Goal: Task Accomplishment & Management: Complete application form

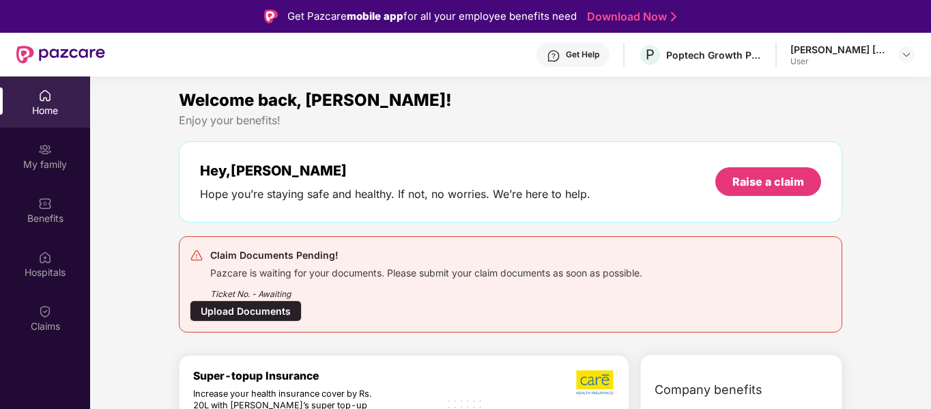
scroll to position [76, 0]
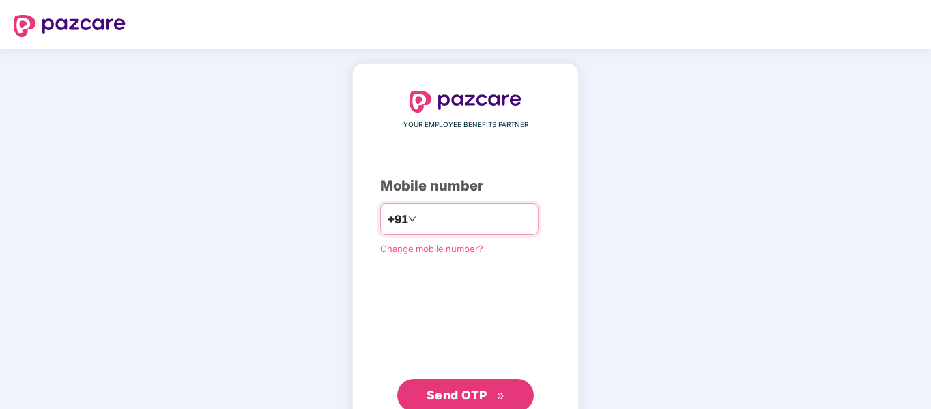
click at [458, 227] on input "number" at bounding box center [475, 219] width 112 height 22
type input "**********"
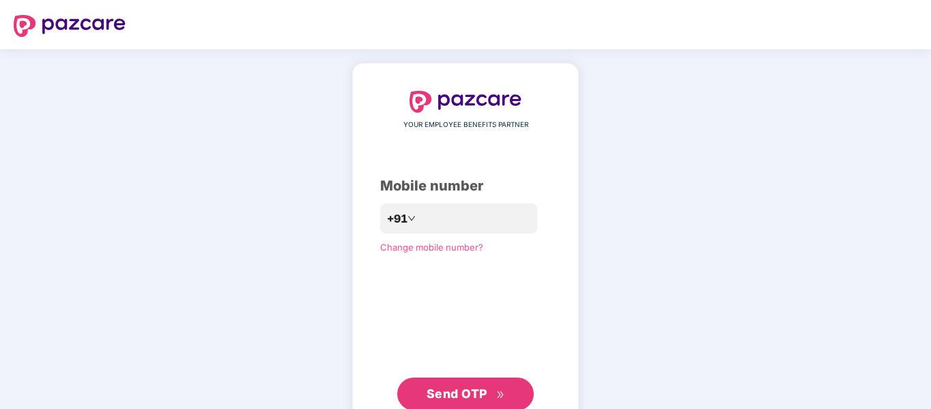
click at [491, 394] on span "Send OTP" at bounding box center [466, 393] width 78 height 19
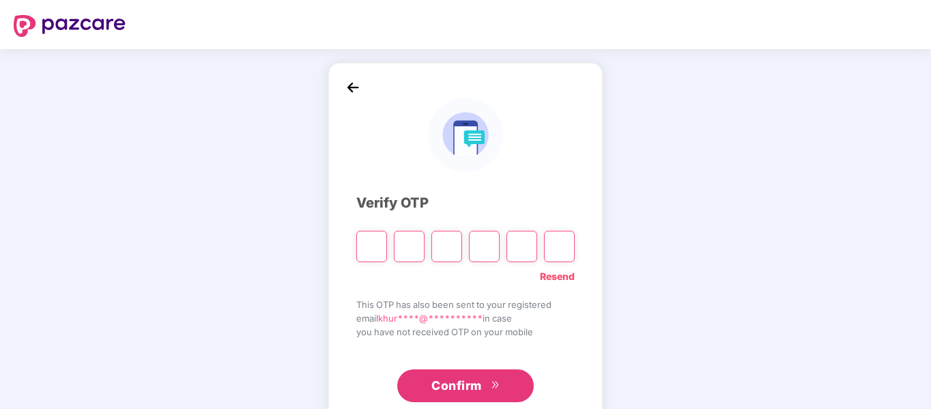
type input "*"
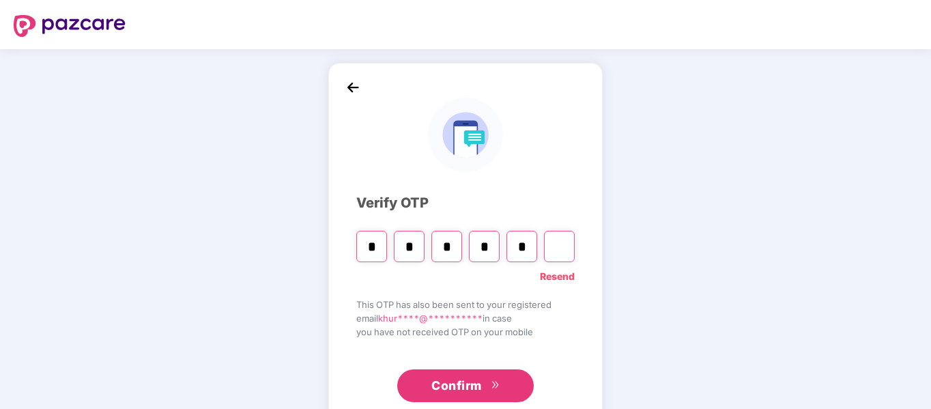
type input "*"
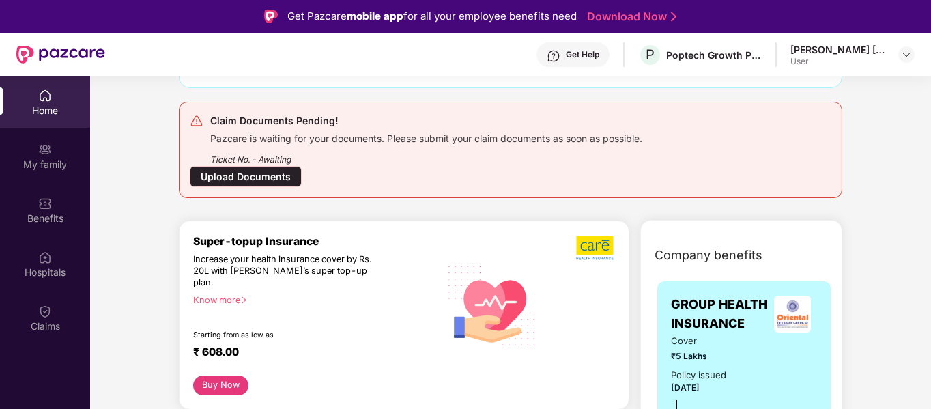
scroll to position [145, 0]
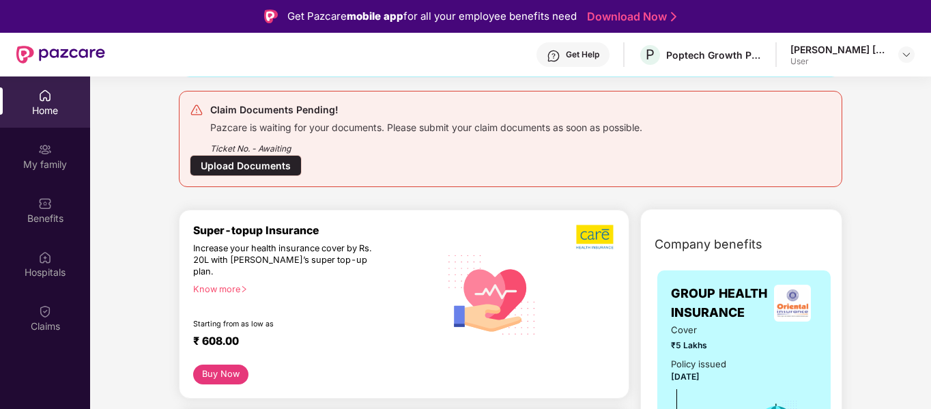
click at [437, 139] on div "Ticket No. - Awaiting" at bounding box center [426, 144] width 432 height 21
click at [267, 160] on div "Upload Documents" at bounding box center [246, 165] width 112 height 21
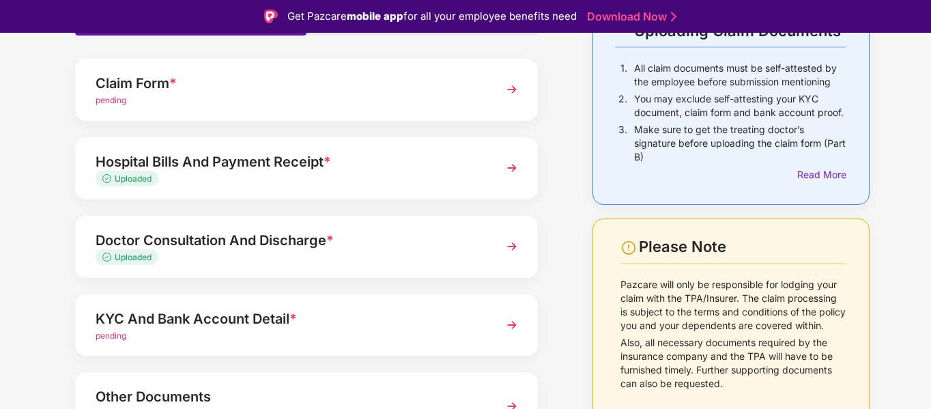
scroll to position [195, 0]
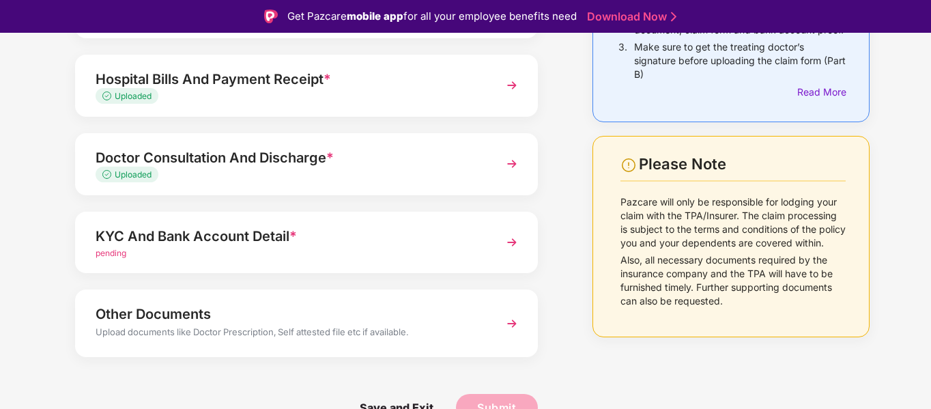
click at [501, 231] on img at bounding box center [512, 242] width 25 height 25
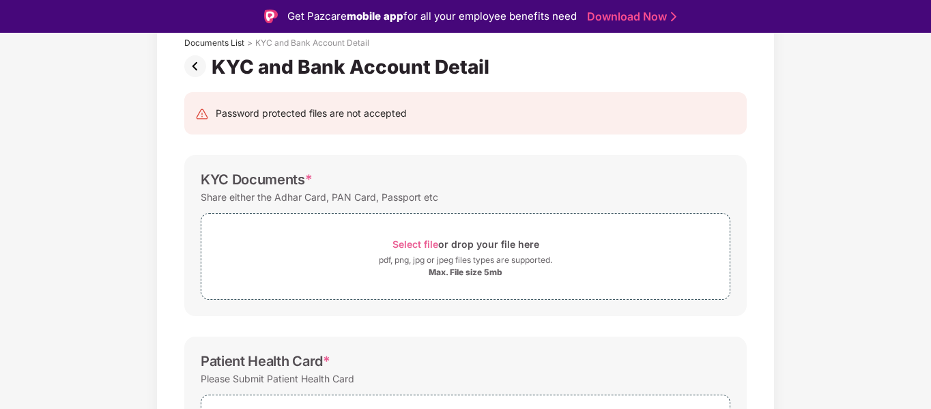
scroll to position [88, 0]
click at [425, 242] on span "Select file" at bounding box center [415, 244] width 46 height 12
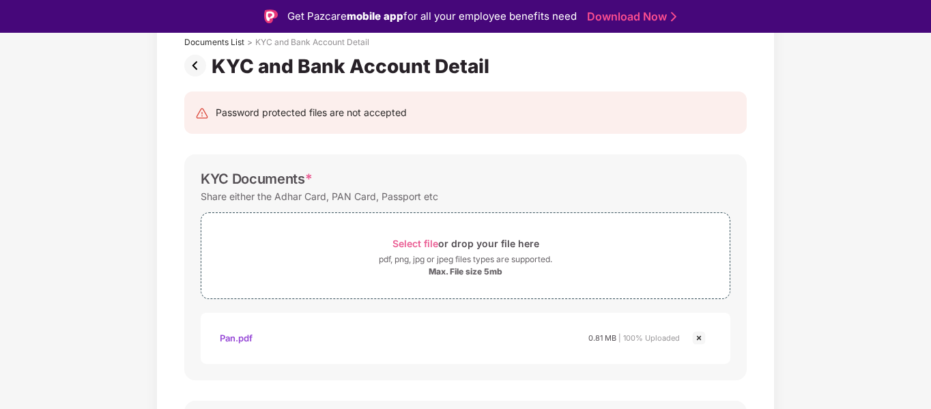
click at [702, 333] on img at bounding box center [699, 338] width 16 height 16
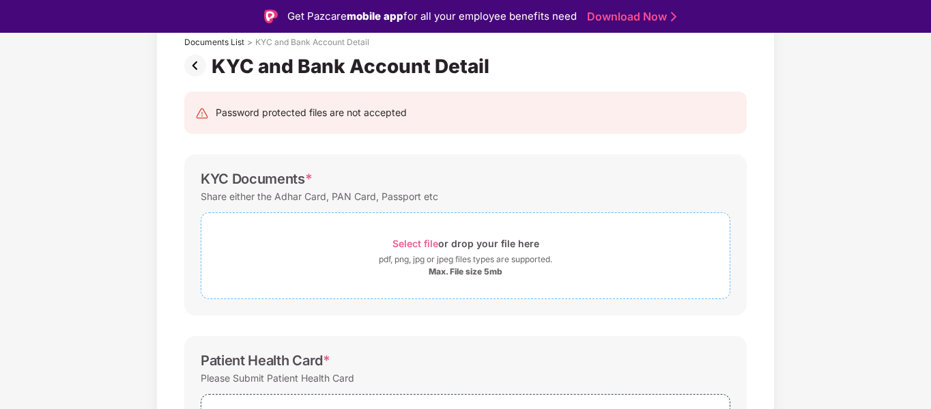
click at [421, 235] on div "Select file or drop your file here" at bounding box center [465, 243] width 147 height 18
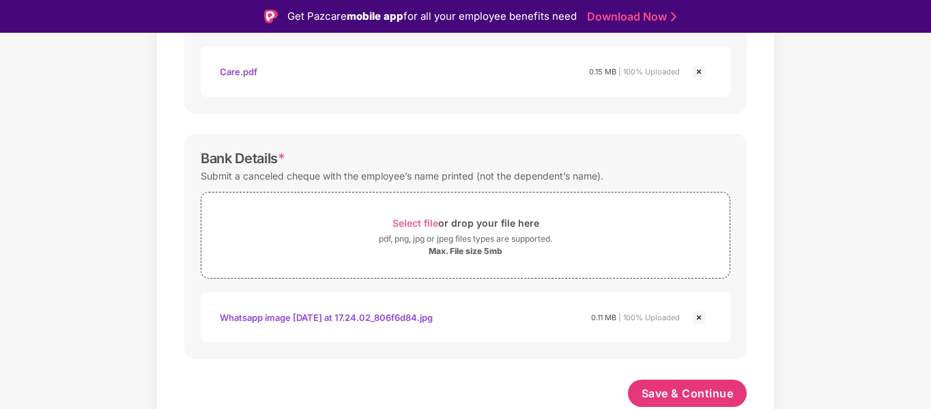
scroll to position [33, 0]
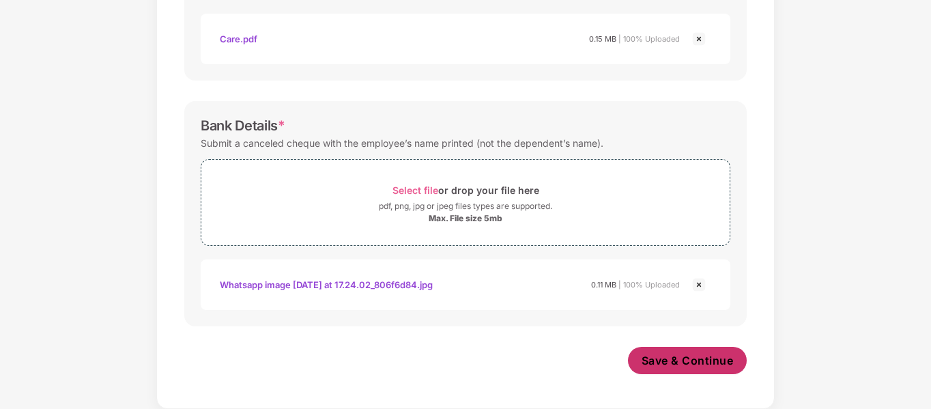
click at [643, 356] on span "Save & Continue" at bounding box center [688, 360] width 92 height 15
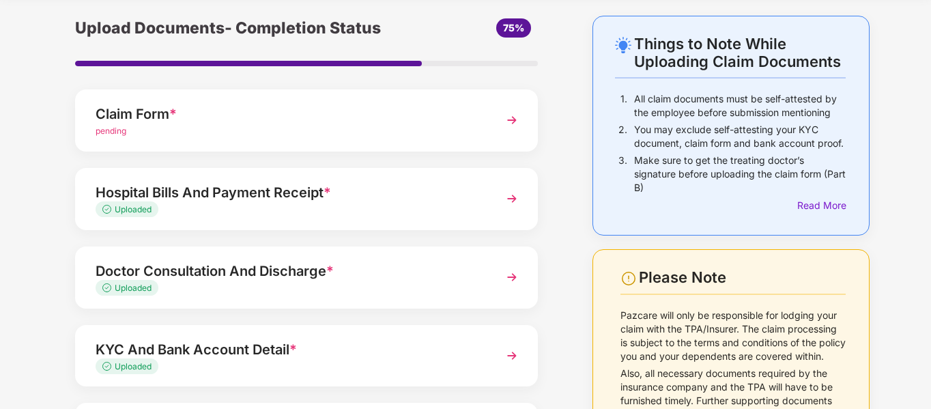
scroll to position [0, 0]
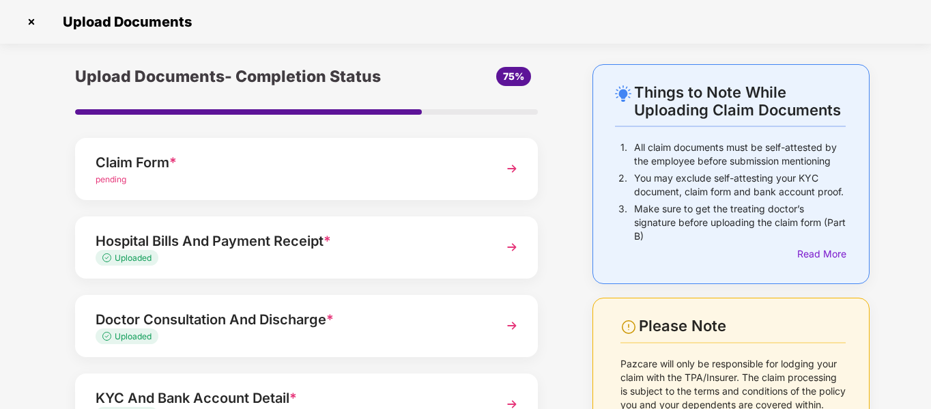
click at [311, 171] on div "Claim Form *" at bounding box center [289, 163] width 386 height 22
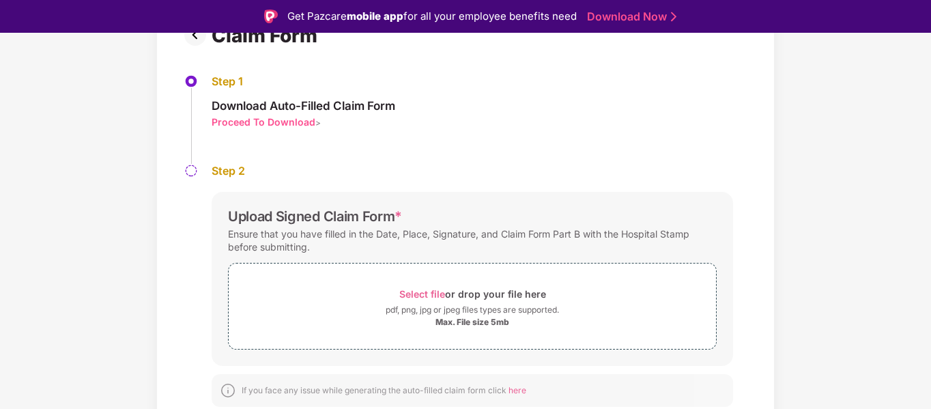
scroll to position [33, 0]
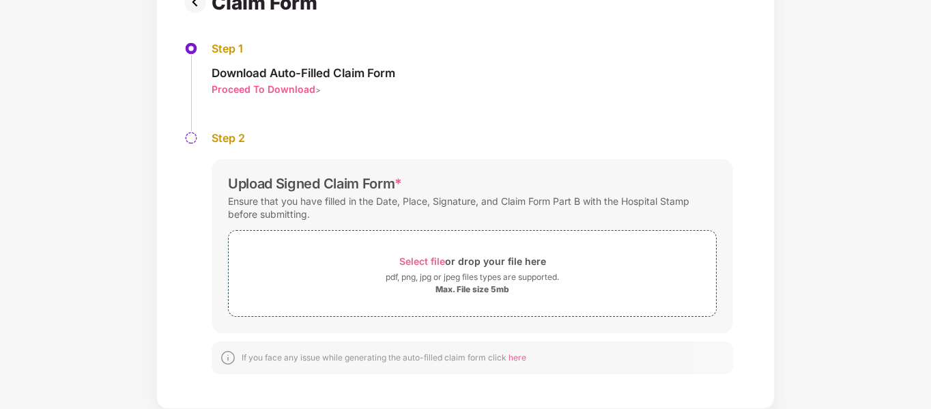
click at [240, 95] on div "Proceed To Download" at bounding box center [264, 89] width 104 height 13
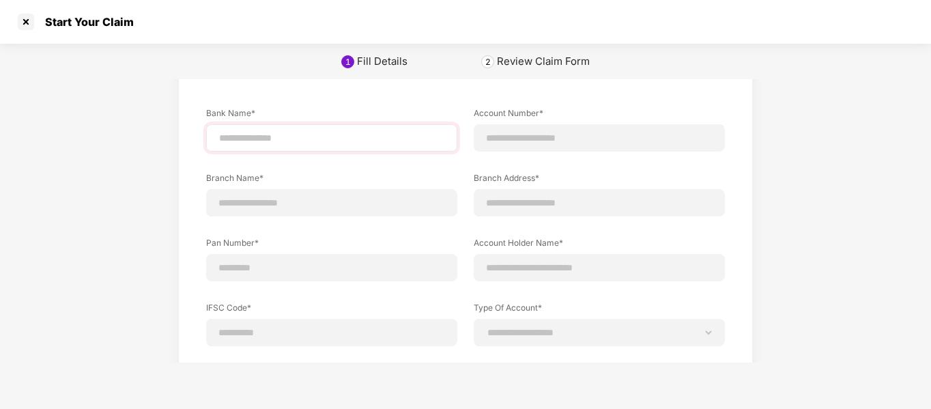
scroll to position [0, 0]
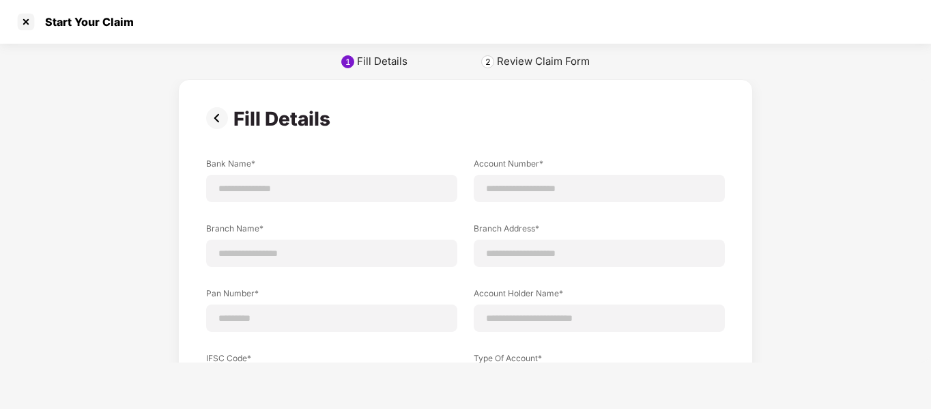
click at [503, 61] on div "Review Claim Form" at bounding box center [543, 62] width 93 height 14
click at [223, 125] on img at bounding box center [219, 118] width 27 height 22
